Goal: Browse casually

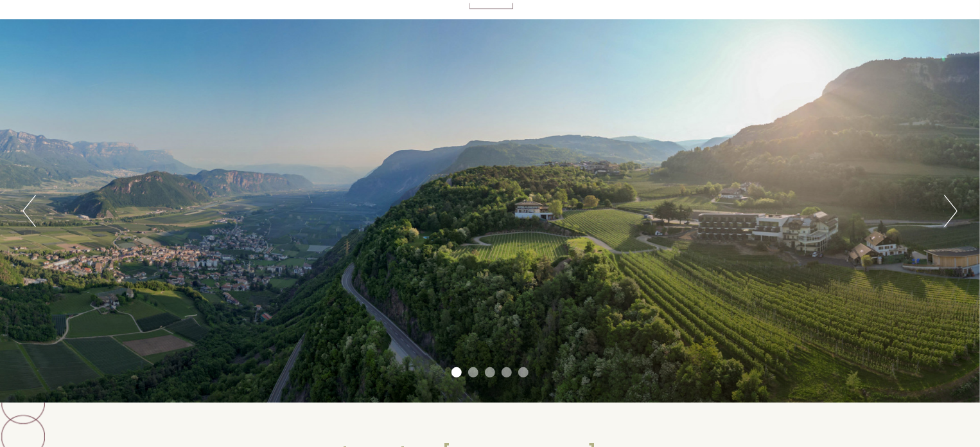
scroll to position [82, 0]
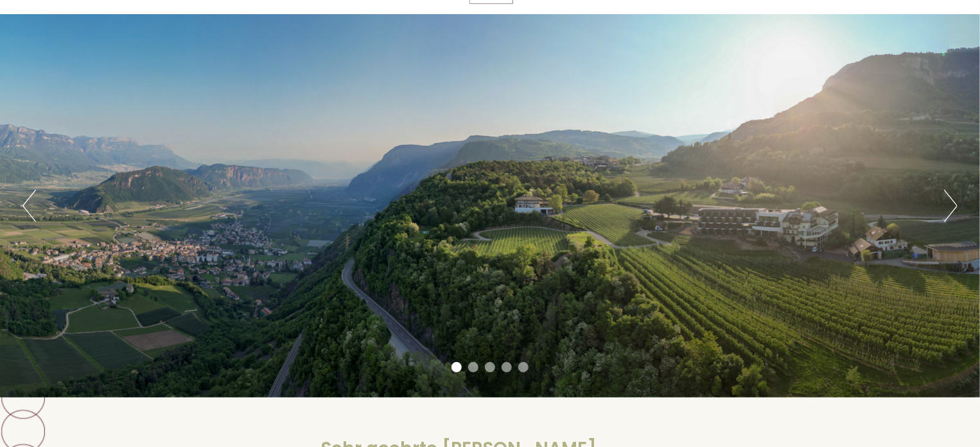
click at [946, 214] on button "Next" at bounding box center [950, 206] width 13 height 32
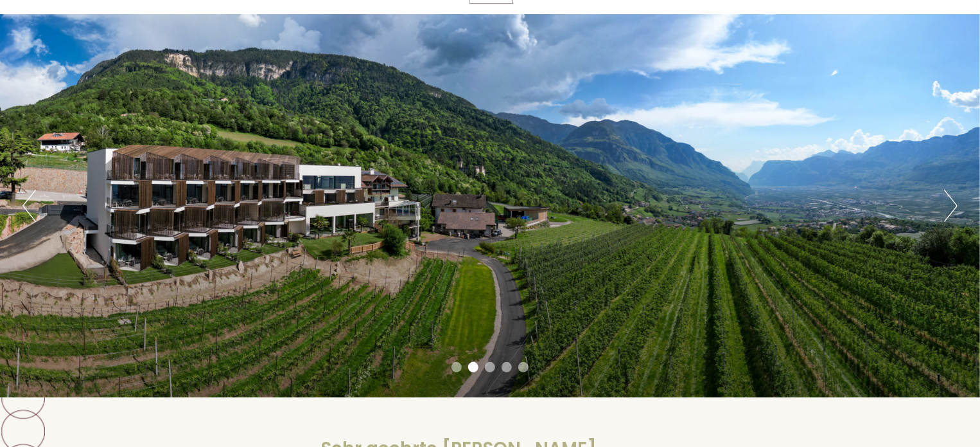
click at [945, 220] on button "Next" at bounding box center [950, 206] width 13 height 32
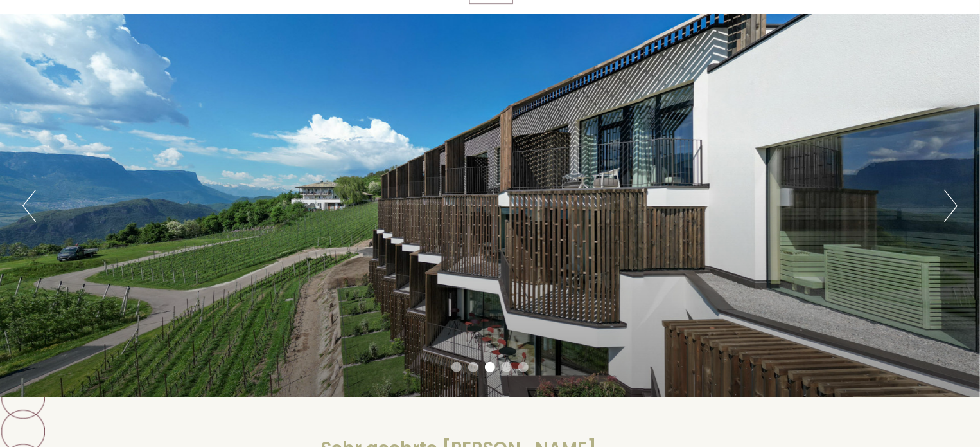
click at [945, 236] on div "Previous Next 1 2 3 4 5" at bounding box center [490, 205] width 980 height 383
click at [948, 211] on button "Next" at bounding box center [950, 206] width 13 height 32
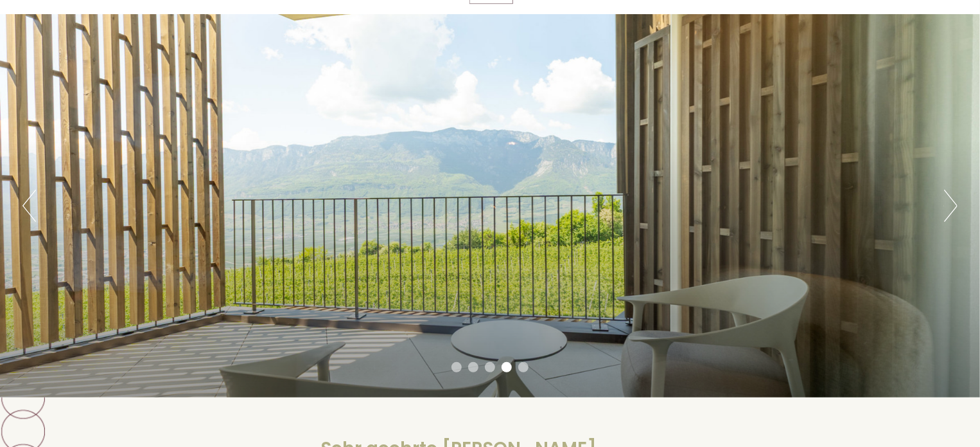
click at [950, 218] on button "Next" at bounding box center [950, 206] width 13 height 32
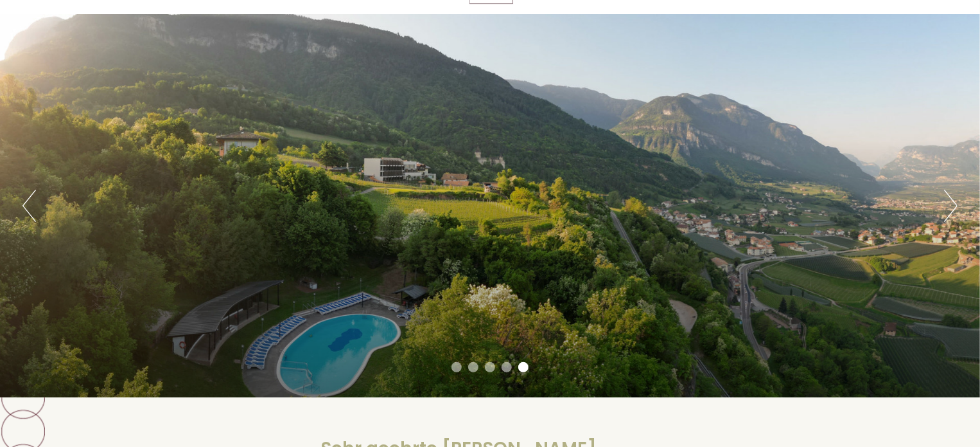
click at [956, 213] on button "Next" at bounding box center [950, 206] width 13 height 32
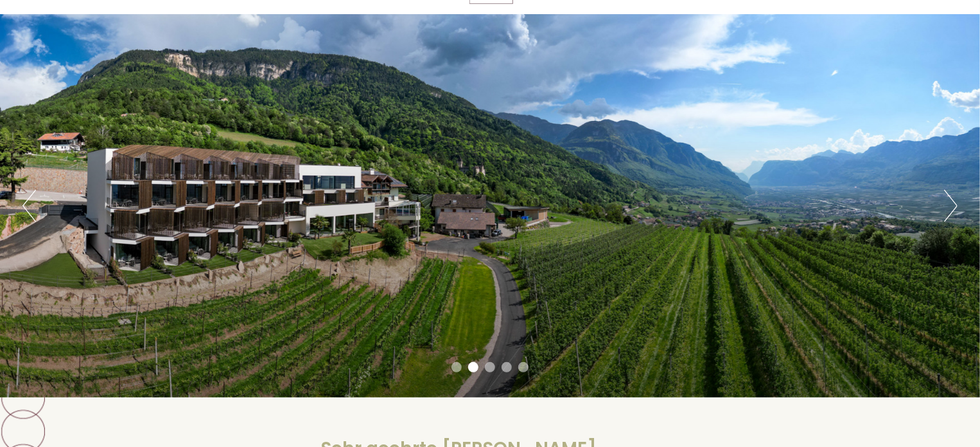
click at [523, 371] on li "5" at bounding box center [523, 367] width 10 height 10
click at [948, 208] on button "Next" at bounding box center [950, 206] width 13 height 32
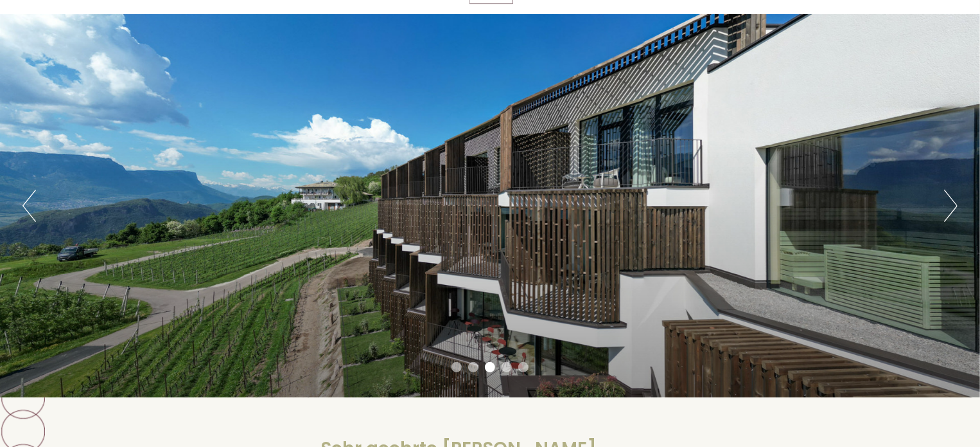
click at [945, 218] on button "Next" at bounding box center [950, 206] width 13 height 32
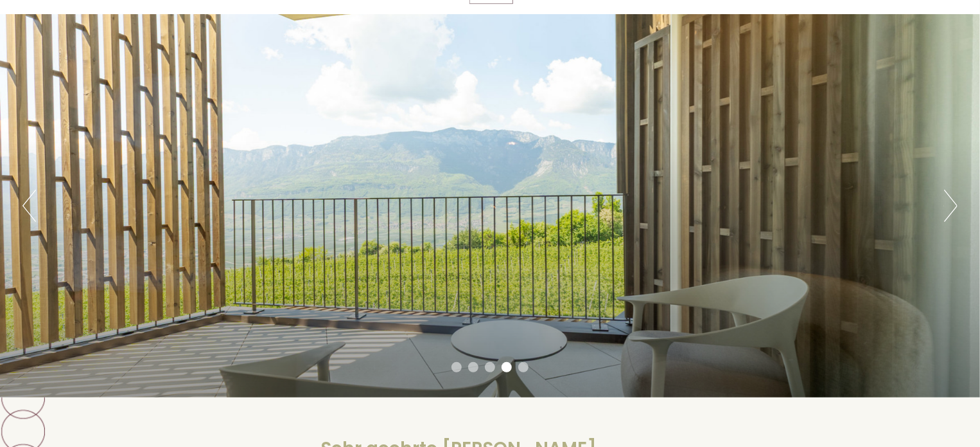
click at [948, 221] on button "Next" at bounding box center [950, 206] width 13 height 32
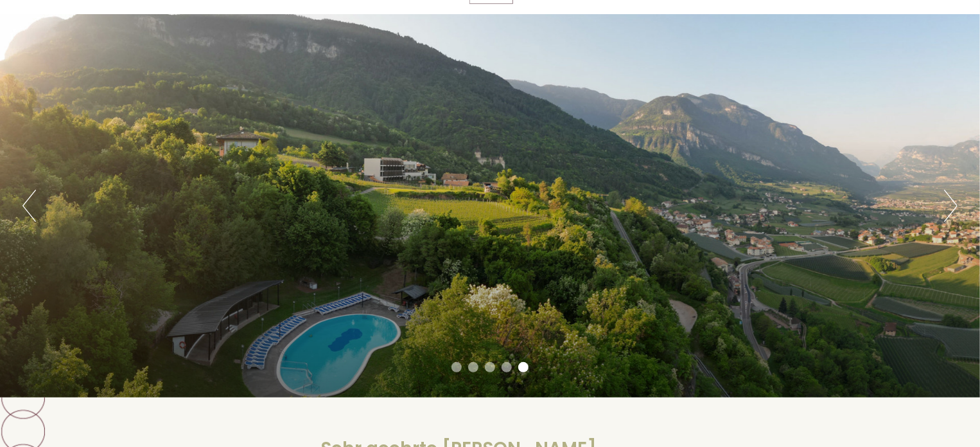
click at [952, 218] on button "Next" at bounding box center [950, 206] width 13 height 32
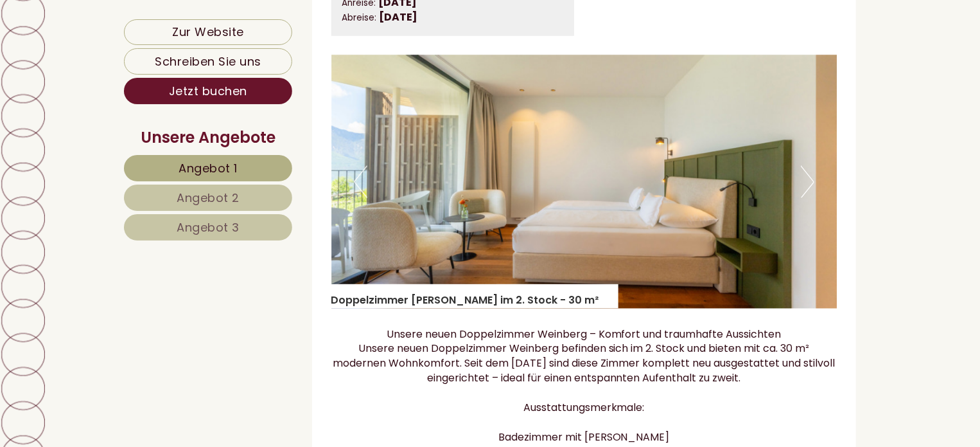
scroll to position [942, 0]
click at [817, 202] on img at bounding box center [585, 182] width 506 height 253
click at [817, 197] on img at bounding box center [585, 182] width 506 height 253
click at [807, 191] on button "Next" at bounding box center [807, 182] width 13 height 32
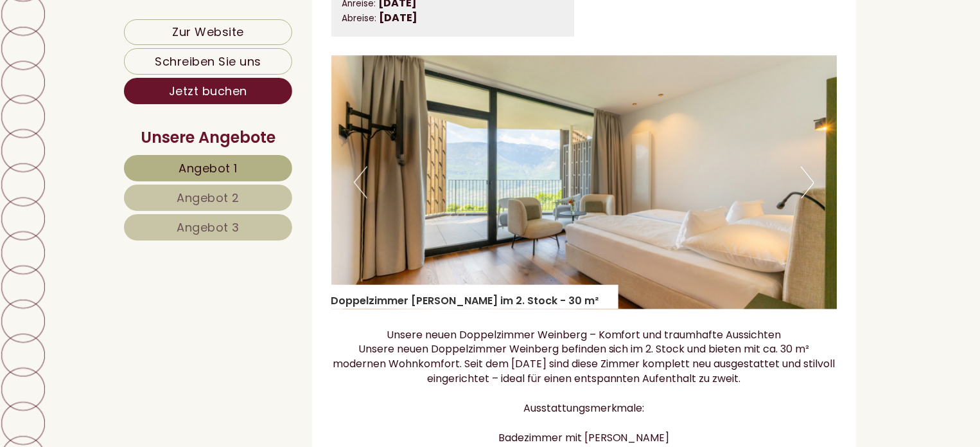
click at [808, 199] on button "Next" at bounding box center [807, 182] width 13 height 32
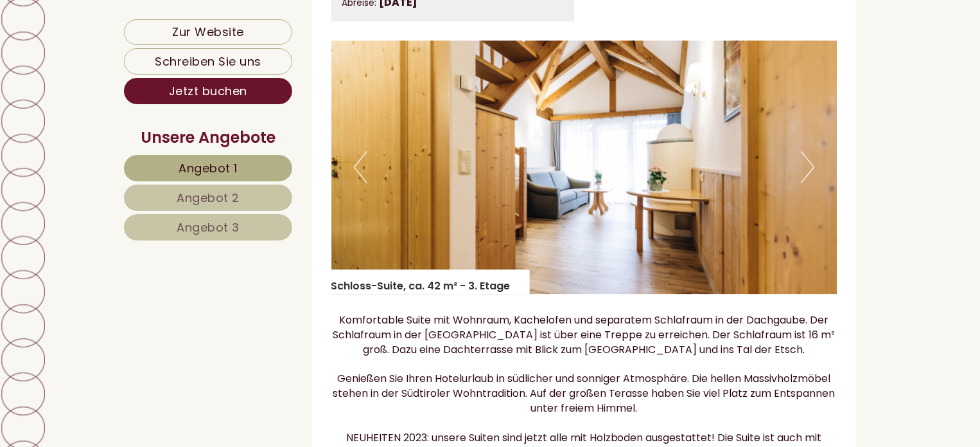
scroll to position [2030, 0]
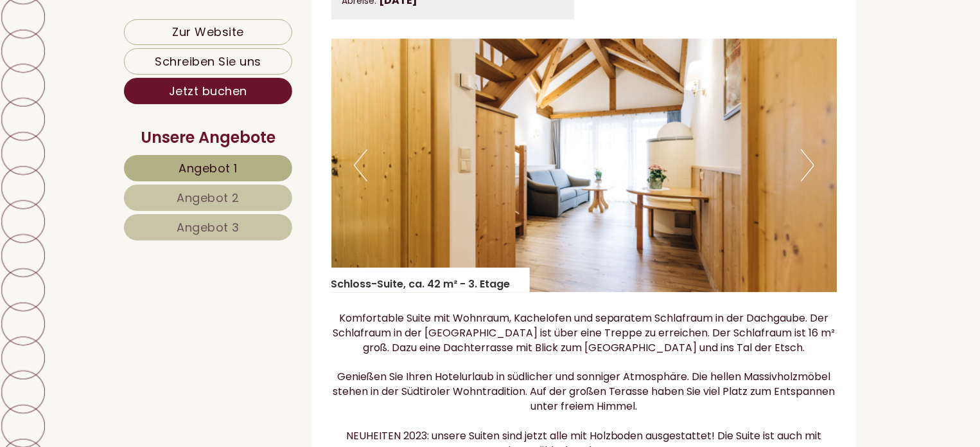
click at [802, 180] on button "Next" at bounding box center [807, 165] width 13 height 32
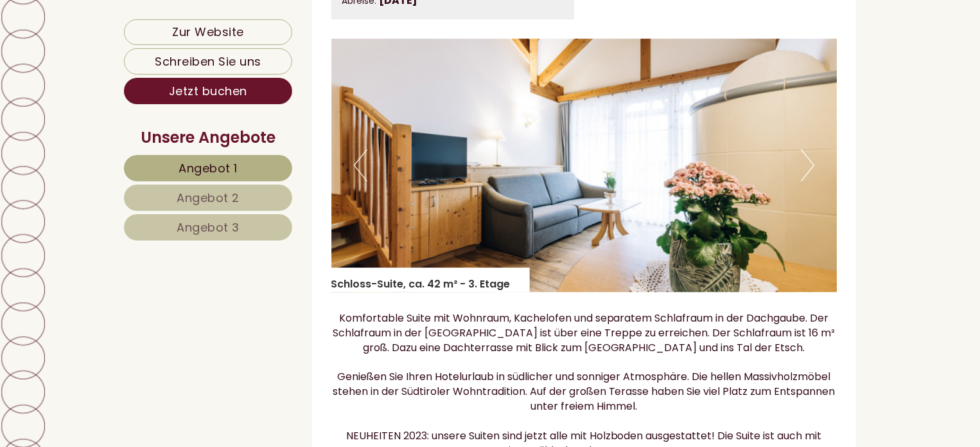
click at [808, 168] on button "Next" at bounding box center [807, 165] width 13 height 32
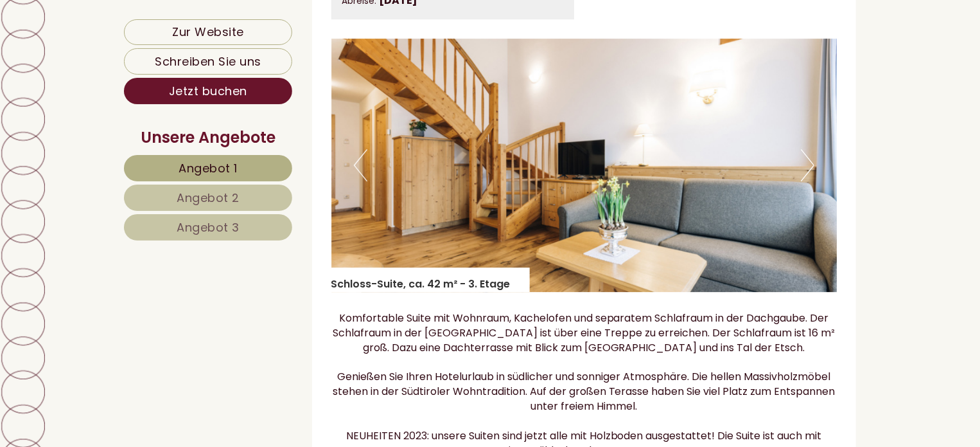
click at [807, 181] on button "Next" at bounding box center [807, 165] width 13 height 32
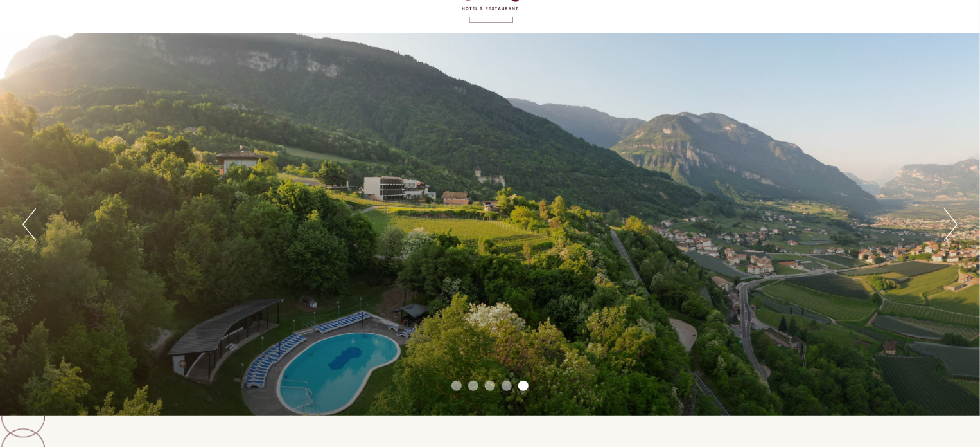
scroll to position [0, 0]
